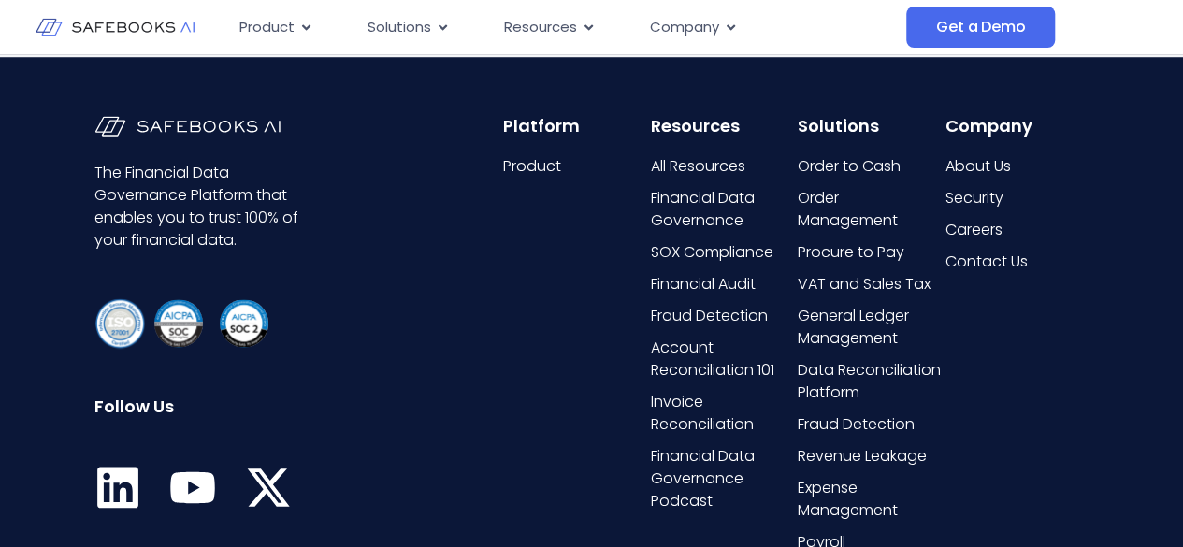
scroll to position [4770, 0]
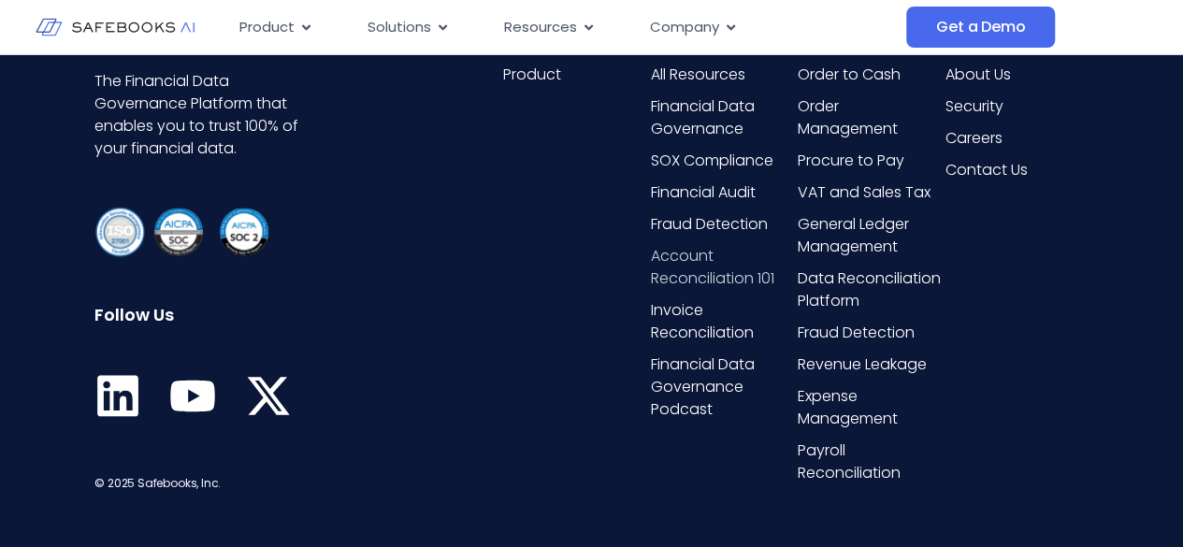
click at [720, 290] on span "Account Reconciliation 101" at bounding box center [722, 267] width 143 height 45
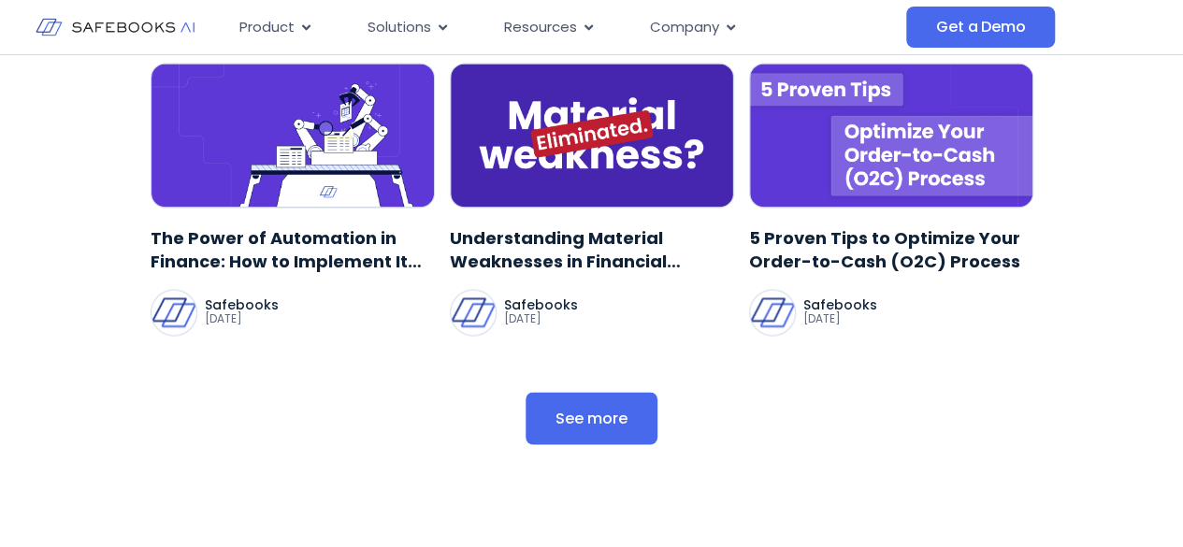
scroll to position [12212, 0]
